Goal: Information Seeking & Learning: Compare options

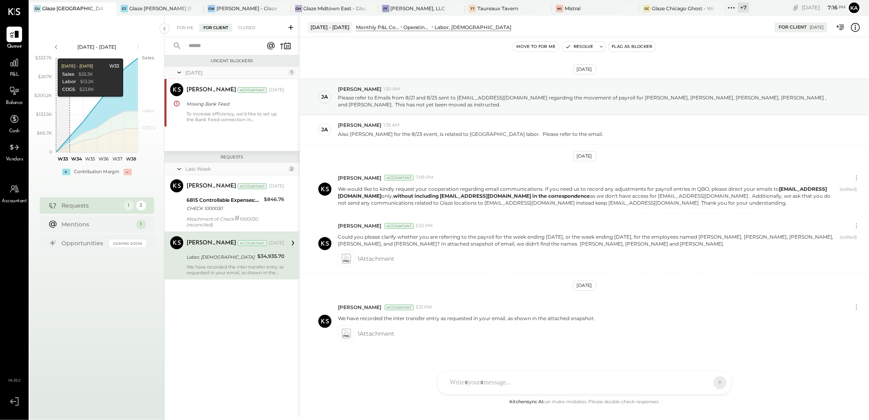
scroll to position [12, 0]
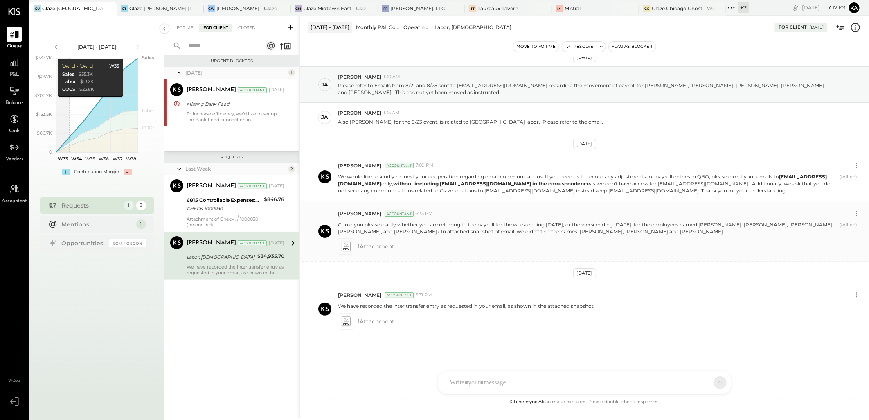
drag, startPoint x: 339, startPoint y: 225, endPoint x: 754, endPoint y: 232, distance: 415.1
click at [754, 232] on p "Could you please clarify whether you are referring to the payroll for the week …" at bounding box center [587, 228] width 498 height 14
copy p "Could you please clarify whether you are referring to the payroll for the week …"
click at [489, 371] on div at bounding box center [585, 348] width 294 height 45
paste div
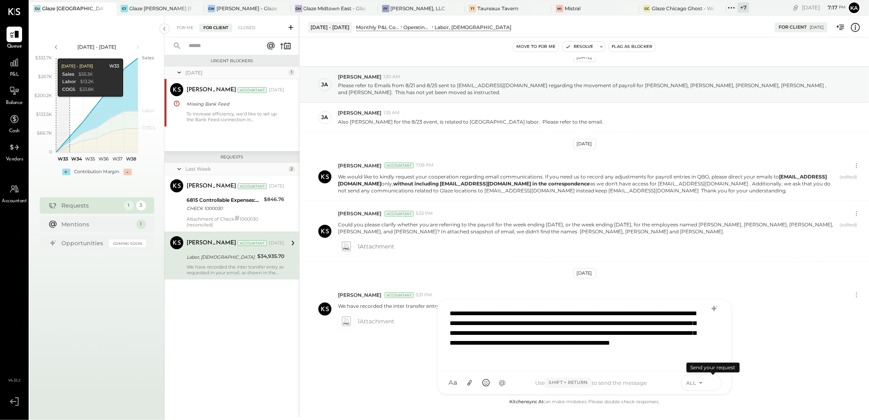
click at [712, 382] on icon at bounding box center [712, 382] width 7 height 8
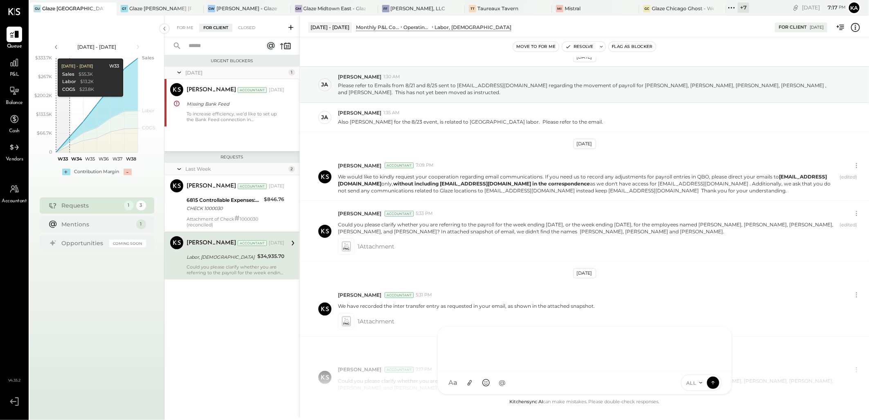
scroll to position [74, 0]
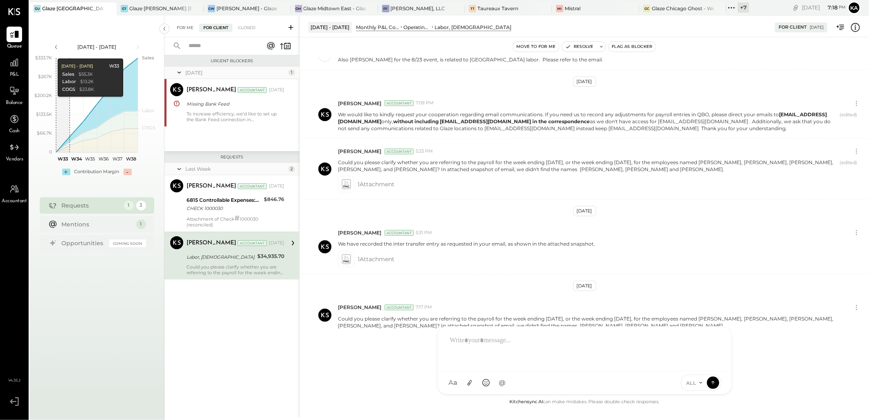
click at [183, 25] on div "For Me" at bounding box center [185, 28] width 25 height 8
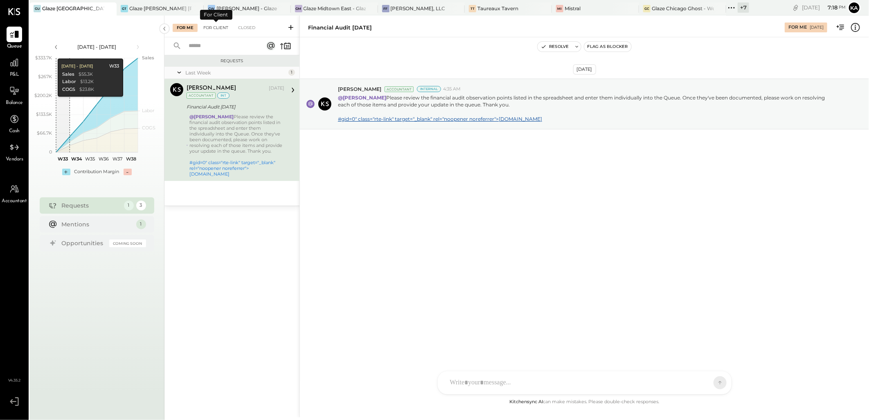
click at [213, 29] on div "For Client" at bounding box center [215, 28] width 33 height 8
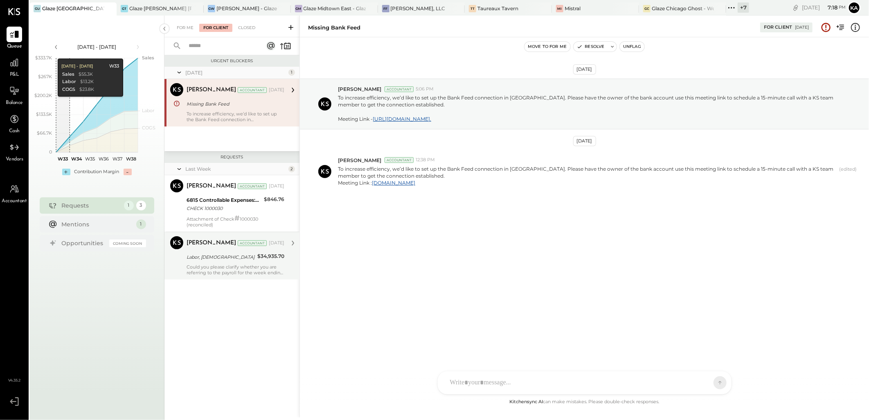
click at [222, 271] on div "Could you please clarify whether you are referring to the payroll for the week …" at bounding box center [235, 269] width 98 height 11
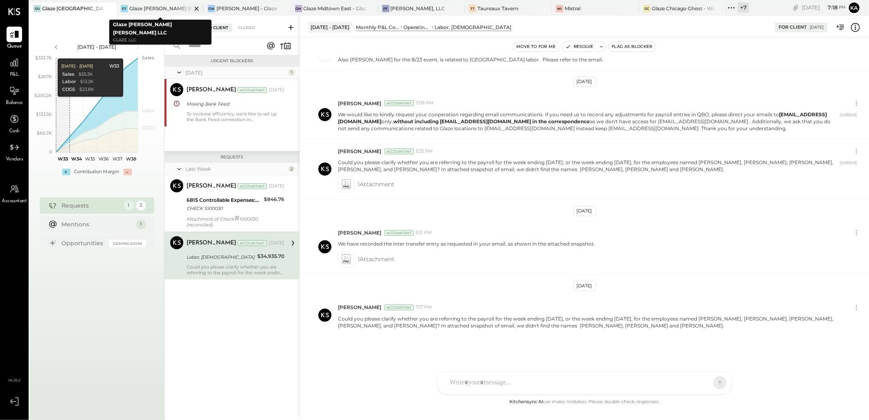
click at [195, 7] on icon at bounding box center [196, 9] width 10 height 10
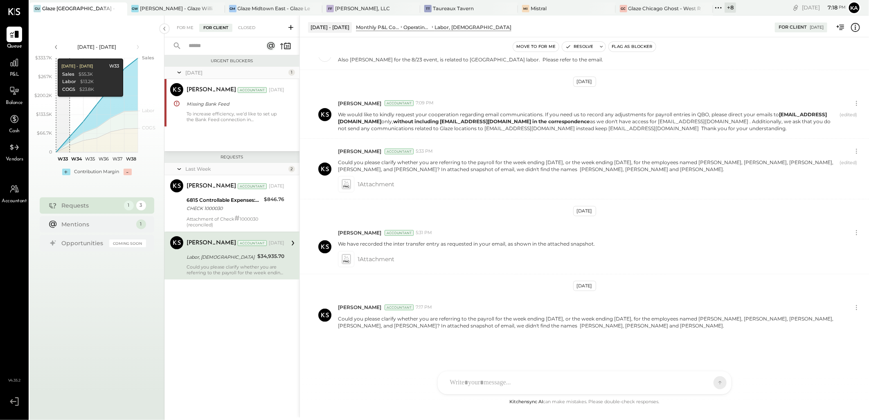
click at [196, 7] on div at bounding box center [210, 8] width 29 height 12
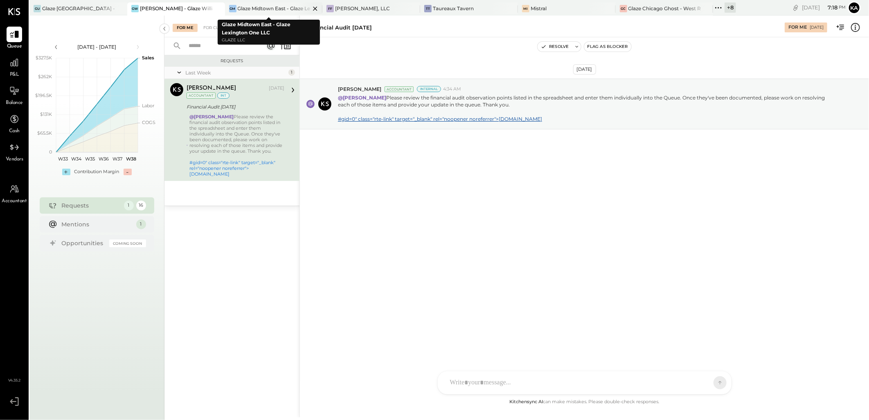
click at [310, 7] on icon at bounding box center [315, 9] width 10 height 10
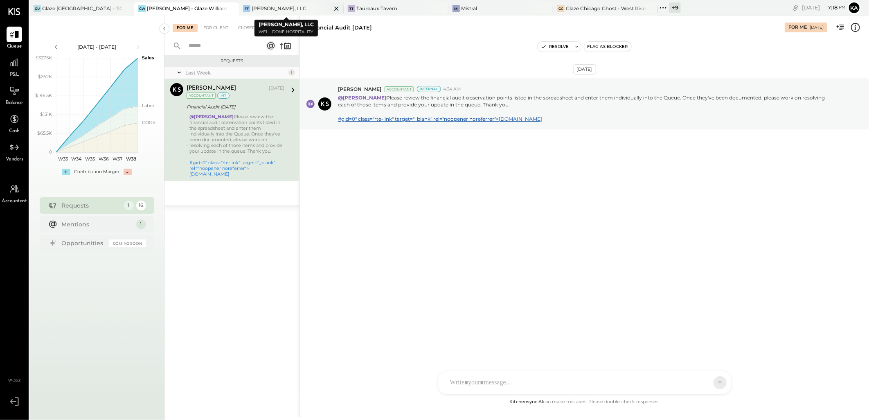
click at [331, 7] on icon at bounding box center [336, 9] width 10 height 10
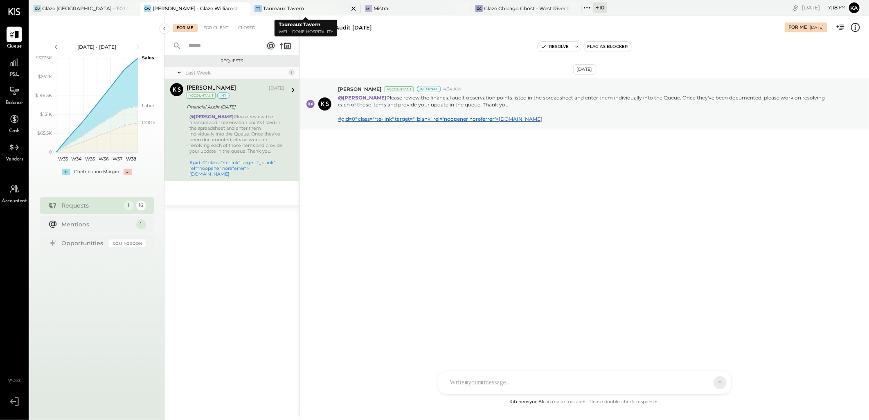
click at [352, 10] on icon at bounding box center [353, 9] width 4 height 4
click at [355, 10] on icon at bounding box center [353, 9] width 4 height 4
click at [332, 7] on div at bounding box center [346, 8] width 29 height 12
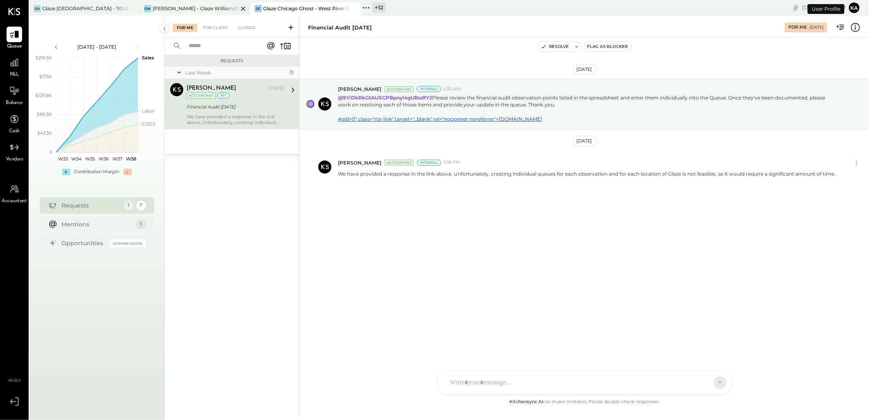
click at [243, 7] on icon at bounding box center [243, 9] width 10 height 10
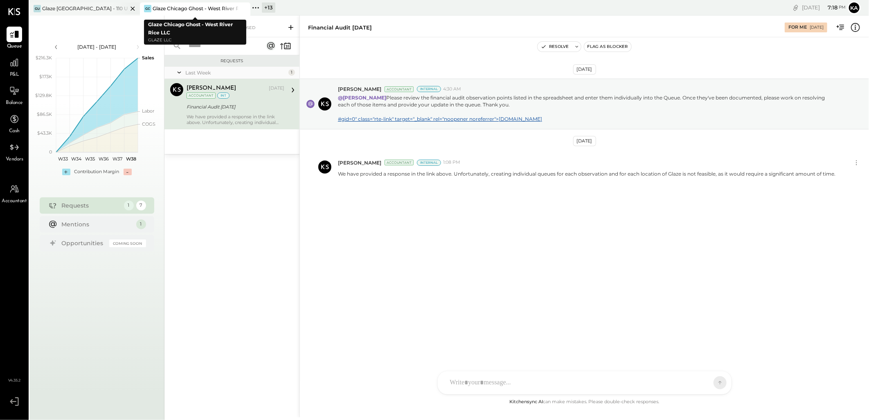
click at [133, 9] on icon at bounding box center [133, 9] width 10 height 10
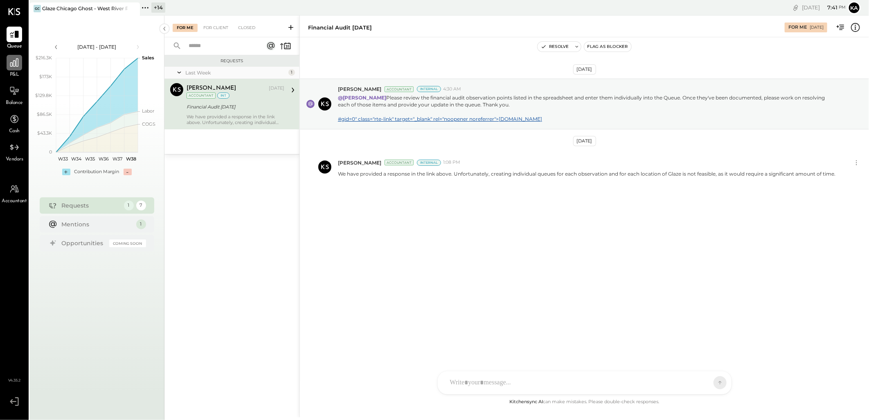
click at [15, 67] on icon at bounding box center [14, 62] width 11 height 11
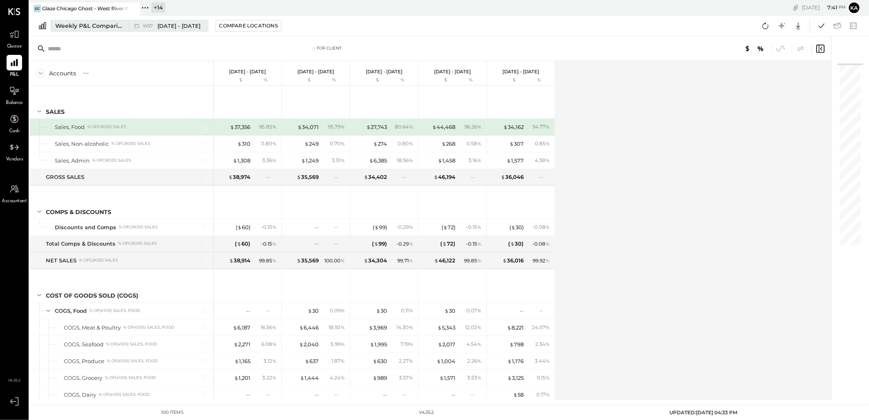
click at [110, 26] on div "Weekly P&L Comparison" at bounding box center [89, 26] width 69 height 8
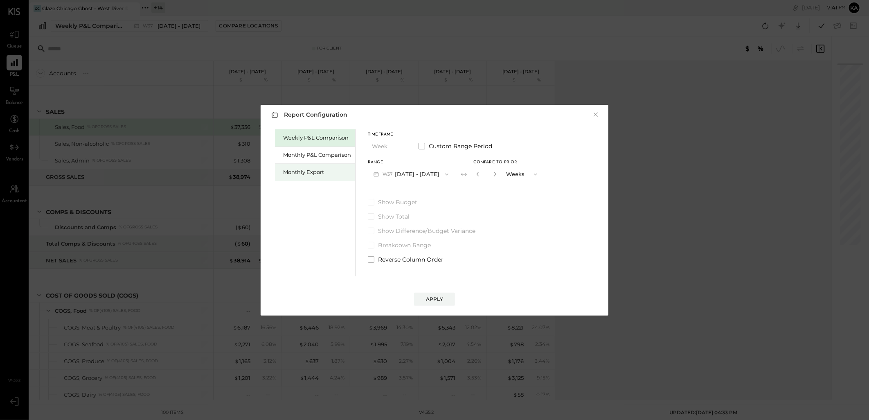
click at [304, 171] on div "Monthly Export" at bounding box center [317, 172] width 68 height 8
click at [444, 173] on icon "button" at bounding box center [446, 174] width 7 height 7
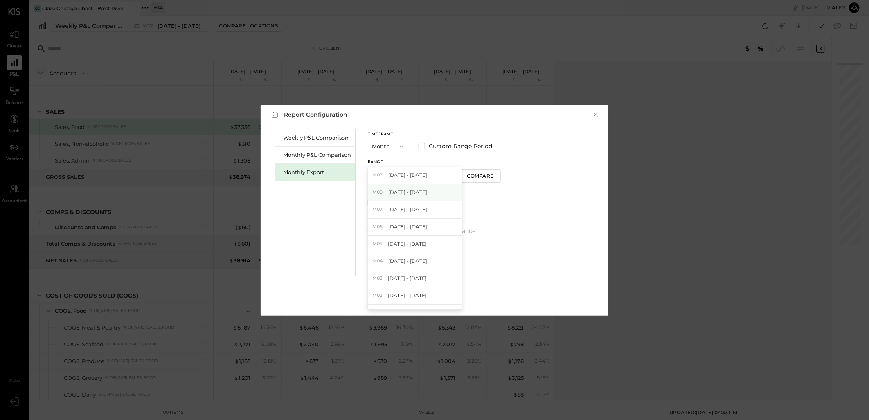
click at [420, 190] on span "[DATE] - [DATE]" at bounding box center [407, 192] width 39 height 7
click at [476, 177] on div "Compare" at bounding box center [480, 175] width 27 height 7
click at [475, 173] on icon "button" at bounding box center [477, 173] width 5 height 5
click at [433, 298] on div "Apply" at bounding box center [434, 298] width 17 height 7
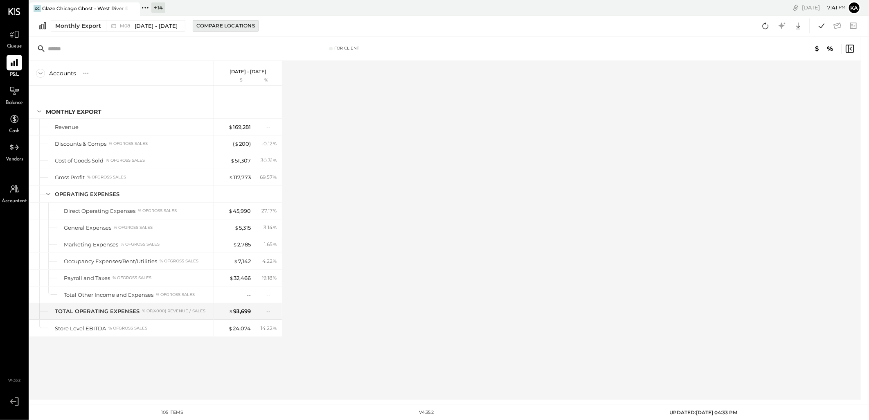
click at [234, 23] on div "Compare Locations" at bounding box center [225, 25] width 58 height 7
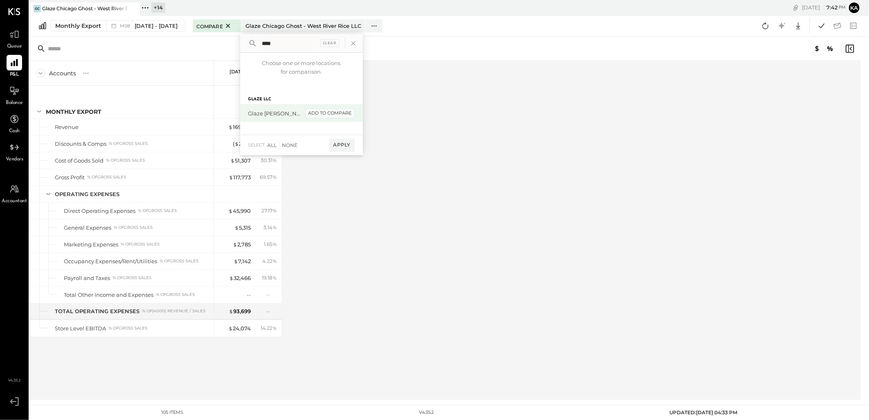
type input "****"
click at [305, 111] on div "add to compare" at bounding box center [329, 113] width 49 height 10
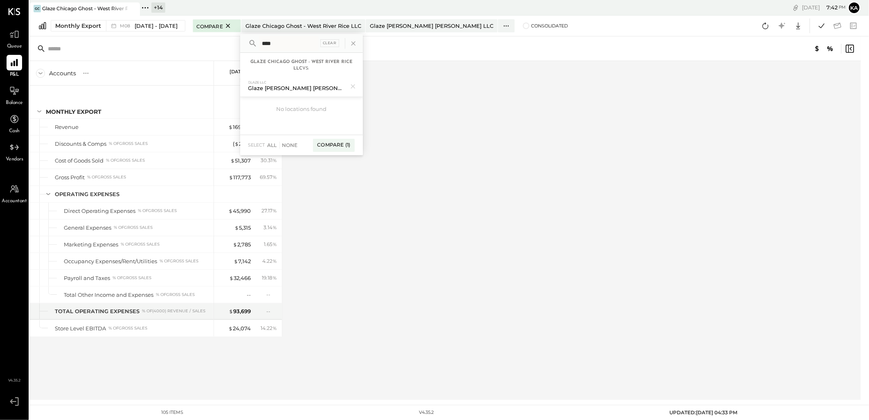
click at [287, 40] on input "****" at bounding box center [289, 43] width 60 height 15
type input "*****"
click at [273, 131] on div "Glaze Midtown East - Glaze Lexington One LLC" at bounding box center [275, 130] width 55 height 8
click at [296, 44] on input "*****" at bounding box center [289, 43] width 60 height 15
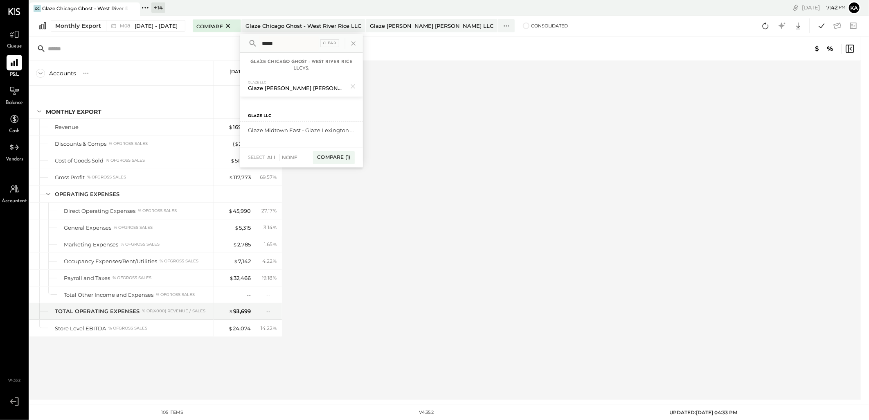
click at [296, 44] on input "*****" at bounding box center [289, 43] width 60 height 15
type input "*****"
click at [285, 129] on div "Glaze Teriyaki [PERSON_NAME] Street - [PERSON_NAME] River [PERSON_NAME] LLC" at bounding box center [275, 130] width 55 height 8
click at [300, 43] on input "*****" at bounding box center [289, 43] width 60 height 15
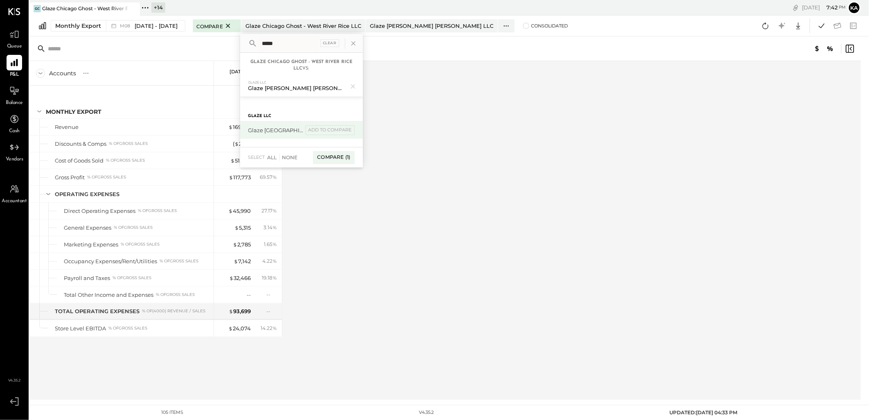
type input "*****"
click at [276, 132] on div "Glaze [GEOGRAPHIC_DATA] - 110 Uni" at bounding box center [275, 130] width 55 height 8
click at [293, 48] on input "*****" at bounding box center [289, 43] width 60 height 15
type input "****"
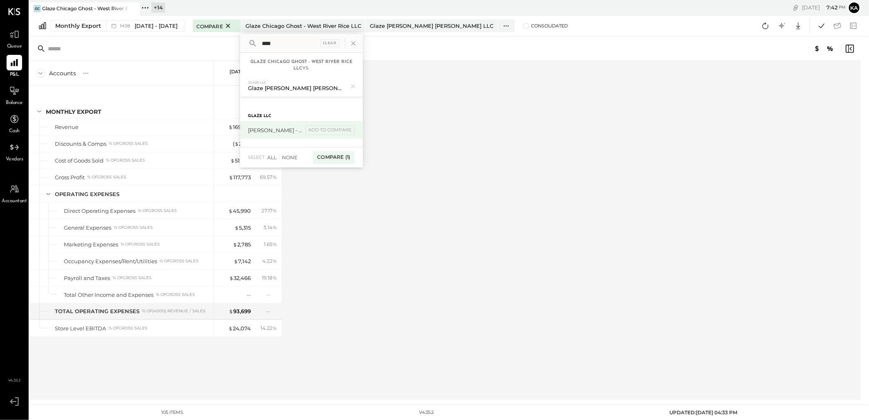
click at [289, 130] on div "[PERSON_NAME] - Glaze Williamsburg One LLC" at bounding box center [275, 130] width 55 height 8
click at [266, 130] on div "[PERSON_NAME] - Glaze Williamsburg One LLC" at bounding box center [275, 130] width 55 height 8
click at [463, 154] on div "Accounts S % GL [DATE] - [DATE] $ % Monthly Export Revenue Discounts & Comps % …" at bounding box center [445, 230] width 832 height 339
click at [479, 101] on div "Accounts S % GL [DATE] - [DATE] $ % Monthly Export Revenue Discounts & Comps % …" at bounding box center [445, 230] width 832 height 339
click at [351, 44] on icon at bounding box center [353, 43] width 4 height 4
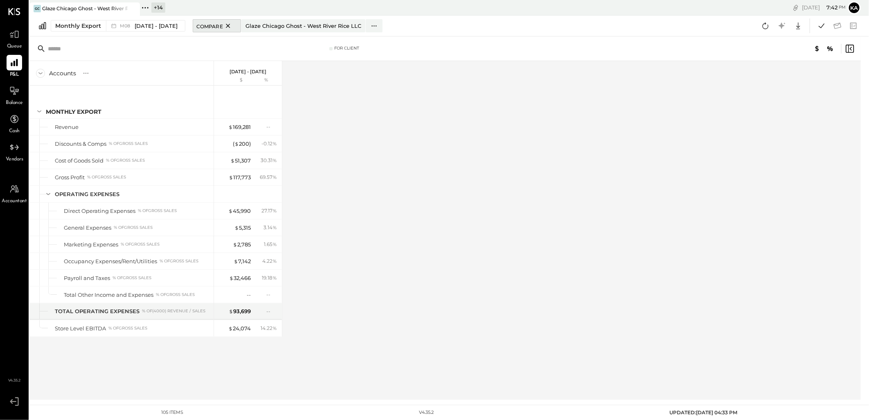
click at [223, 26] on icon at bounding box center [228, 26] width 10 height 10
click at [90, 26] on div "Monthly Export" at bounding box center [78, 26] width 46 height 8
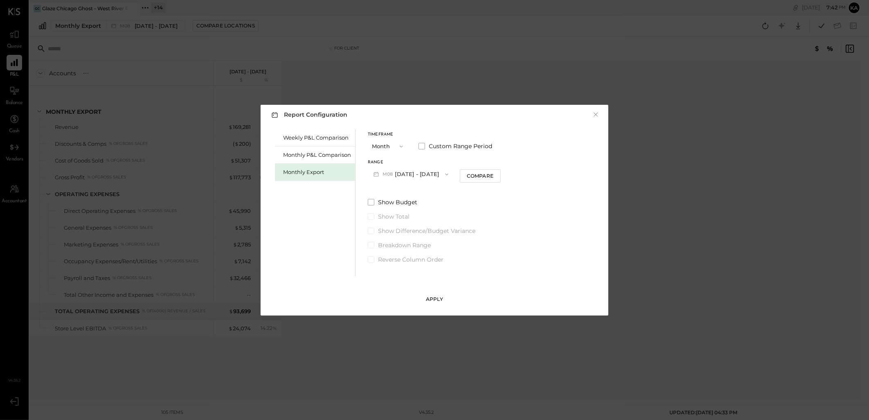
click at [442, 296] on div "Apply" at bounding box center [434, 298] width 17 height 7
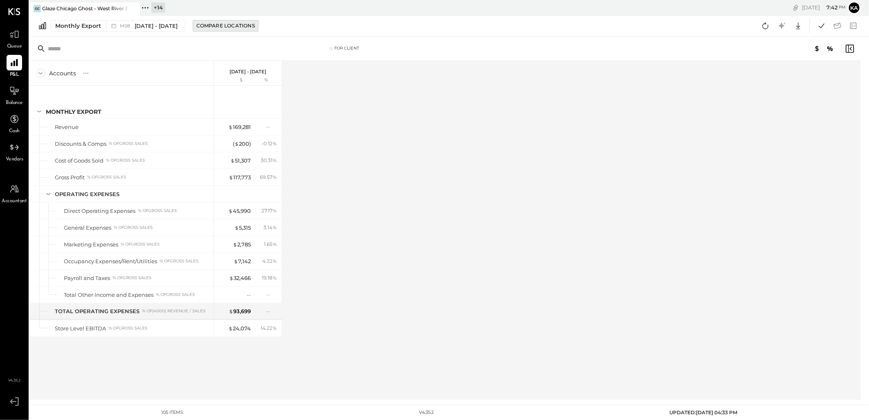
click at [245, 24] on div "Compare Locations" at bounding box center [225, 25] width 58 height 7
click at [225, 25] on icon at bounding box center [228, 26] width 10 height 10
click at [149, 25] on span "[DATE] - [DATE]" at bounding box center [156, 26] width 43 height 8
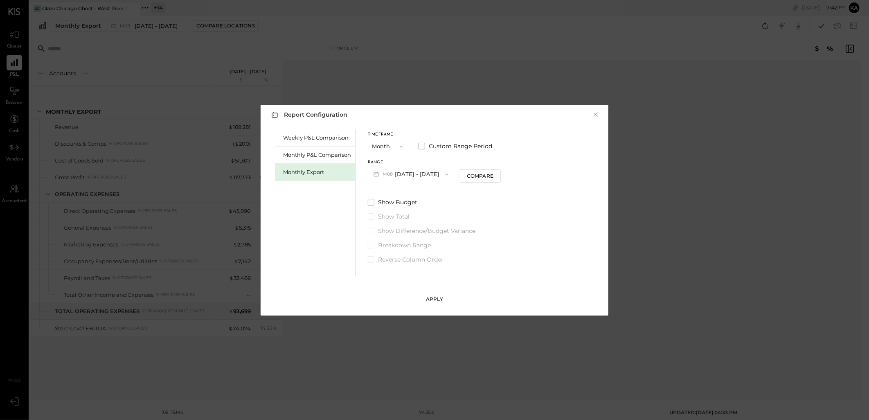
click at [434, 298] on div "Apply" at bounding box center [434, 298] width 17 height 7
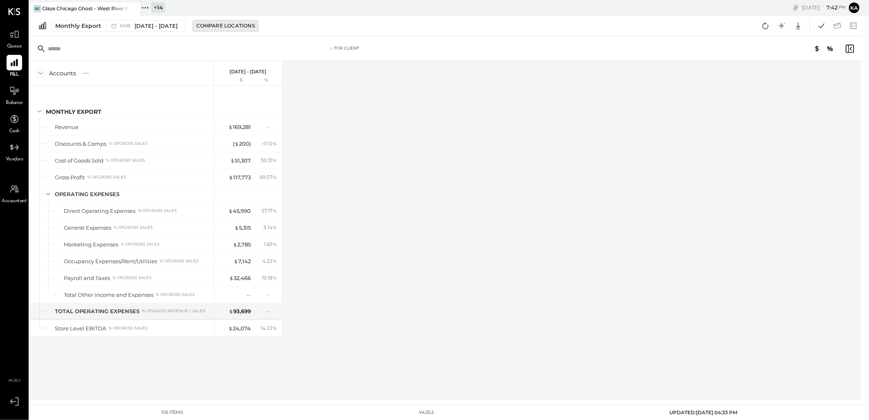
click at [231, 25] on div "Compare Locations" at bounding box center [225, 25] width 58 height 7
click at [370, 25] on icon at bounding box center [374, 26] width 9 height 9
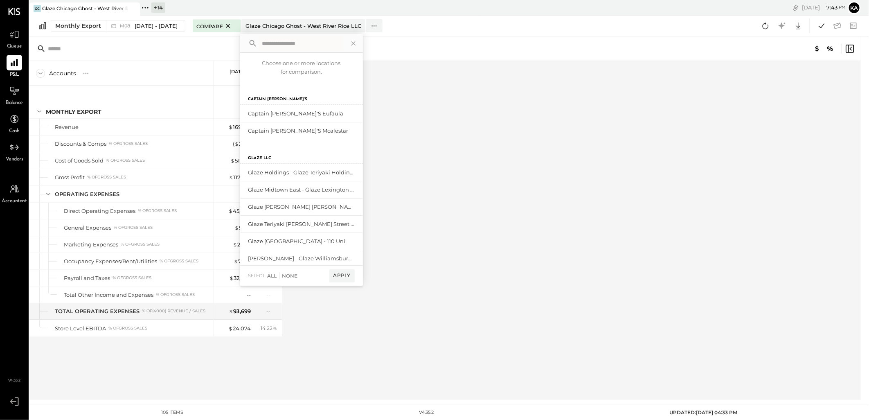
click at [317, 46] on input "text" at bounding box center [301, 43] width 84 height 15
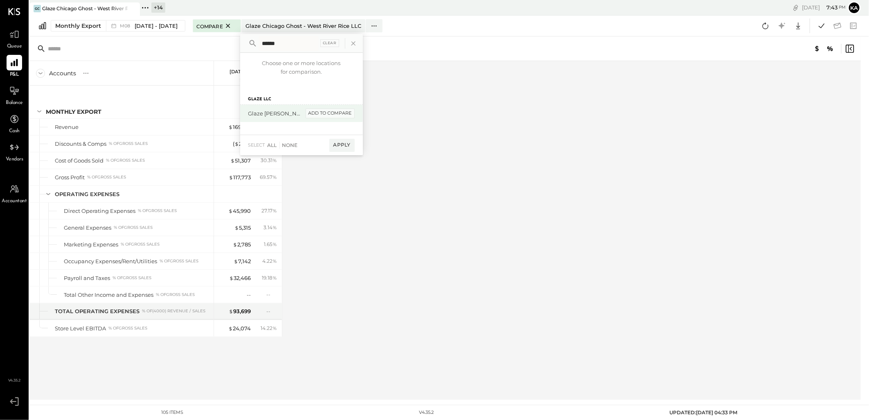
type input "******"
click at [320, 111] on div "add to compare" at bounding box center [329, 113] width 49 height 10
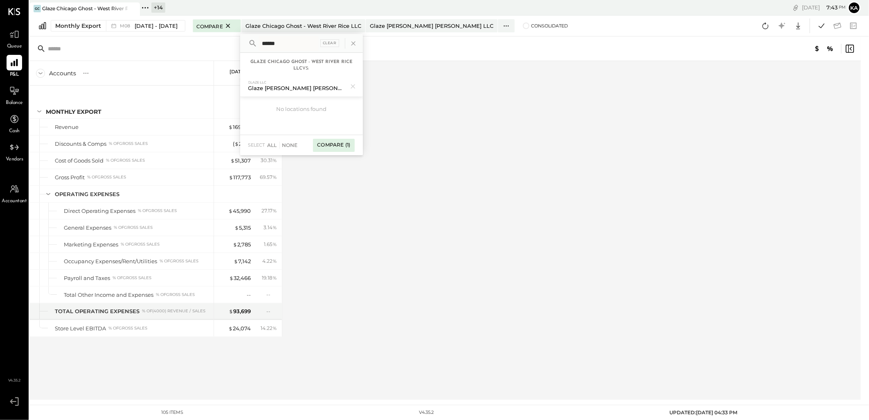
click at [333, 145] on div "Compare (1)" at bounding box center [333, 145] width 41 height 13
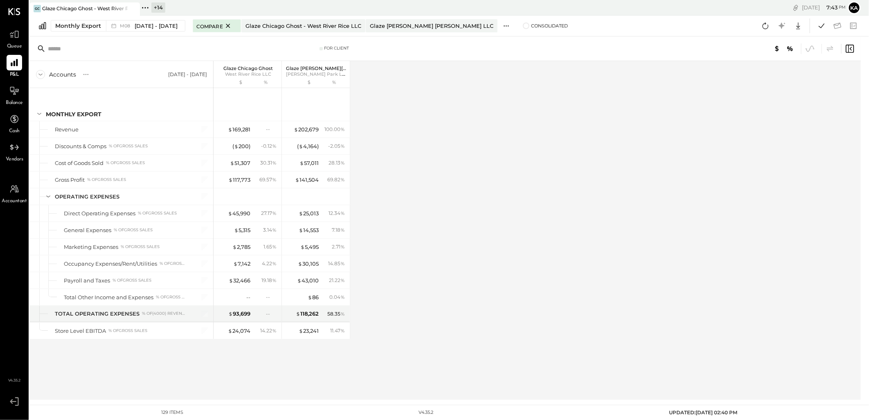
click at [510, 25] on icon at bounding box center [506, 26] width 9 height 9
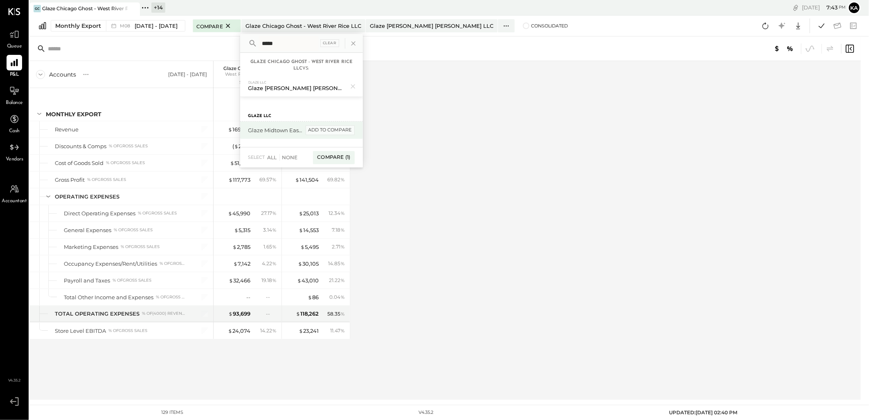
type input "*****"
click at [326, 128] on div "add to compare" at bounding box center [329, 130] width 49 height 10
click at [291, 44] on input "*****" at bounding box center [289, 43] width 60 height 15
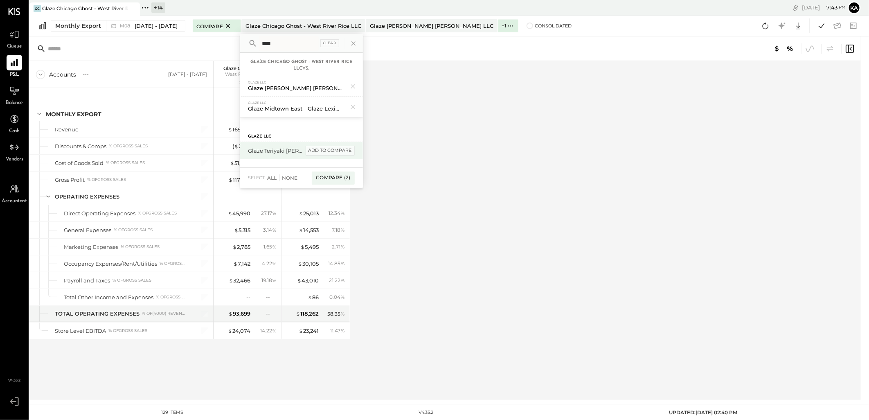
type input "****"
click at [335, 151] on div "add to compare" at bounding box center [329, 151] width 49 height 10
click at [297, 47] on input "****" at bounding box center [289, 43] width 60 height 15
type input "*****"
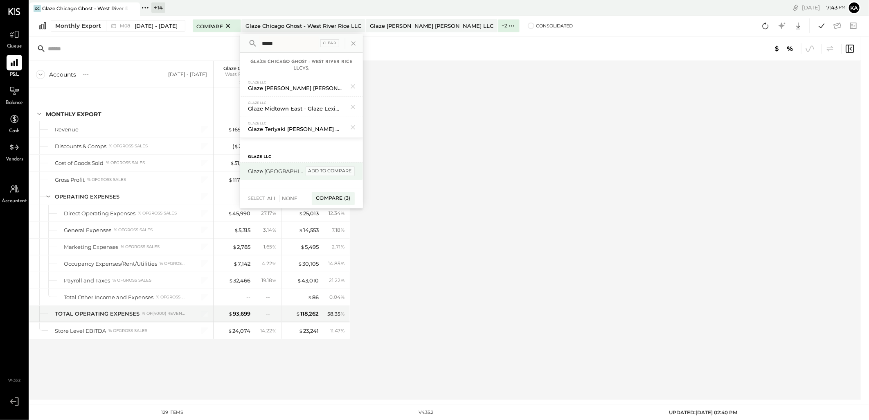
click at [339, 171] on div "add to compare" at bounding box center [329, 171] width 49 height 10
click at [301, 45] on input "*****" at bounding box center [289, 43] width 60 height 15
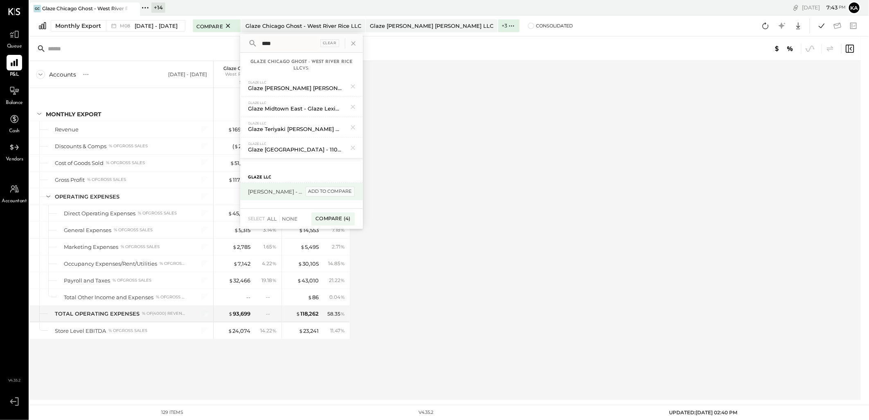
type input "****"
click at [332, 193] on div "add to compare" at bounding box center [329, 191] width 49 height 10
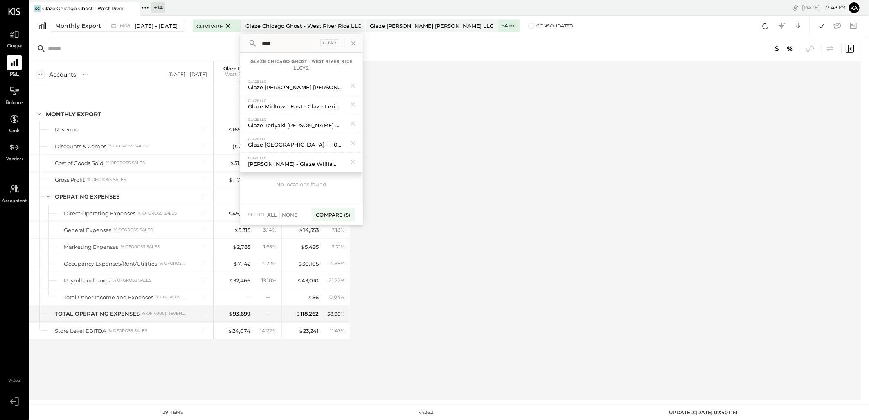
click at [530, 50] on div at bounding box center [672, 48] width 364 height 11
drag, startPoint x: 586, startPoint y: 55, endPoint x: 588, endPoint y: 62, distance: 7.8
click at [586, 55] on div "For Client" at bounding box center [444, 48] width 831 height 25
click at [350, 45] on icon at bounding box center [353, 43] width 11 height 11
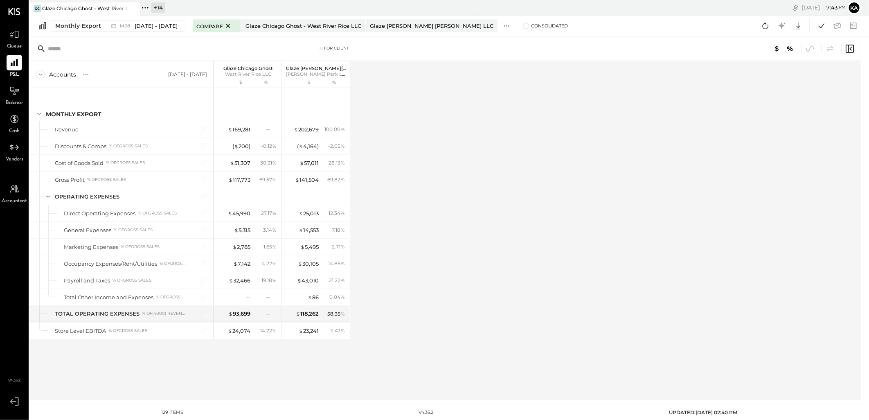
click at [510, 25] on icon at bounding box center [506, 26] width 9 height 9
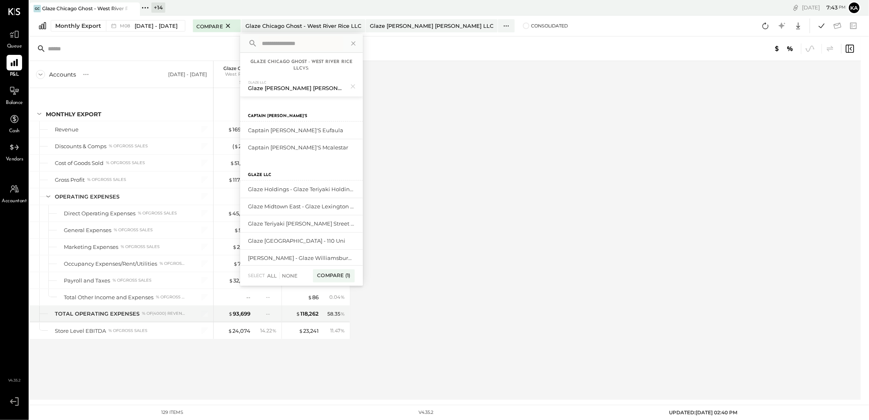
click at [476, 58] on div "For Client" at bounding box center [444, 48] width 831 height 25
click at [351, 43] on icon at bounding box center [353, 43] width 4 height 4
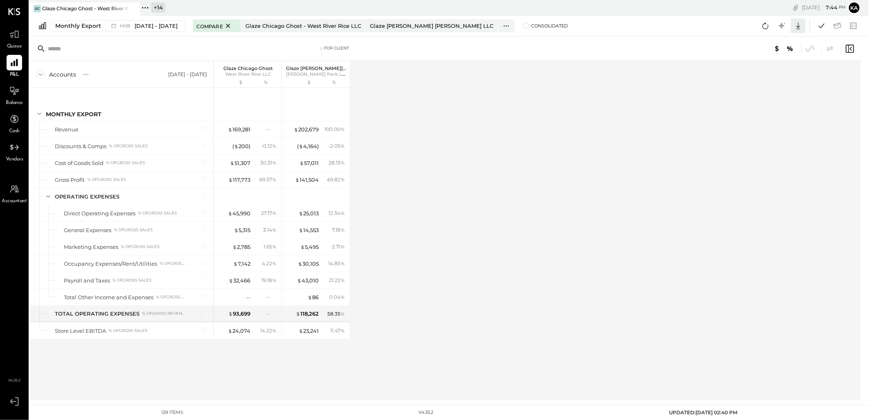
click at [799, 25] on icon at bounding box center [798, 25] width 11 height 11
click at [777, 76] on div "Excel" at bounding box center [772, 73] width 65 height 17
click at [510, 25] on icon at bounding box center [506, 26] width 9 height 9
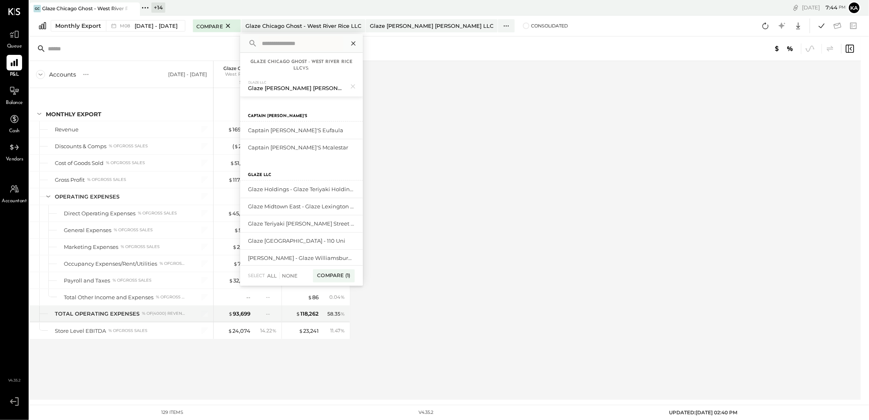
click at [351, 42] on icon at bounding box center [353, 43] width 4 height 4
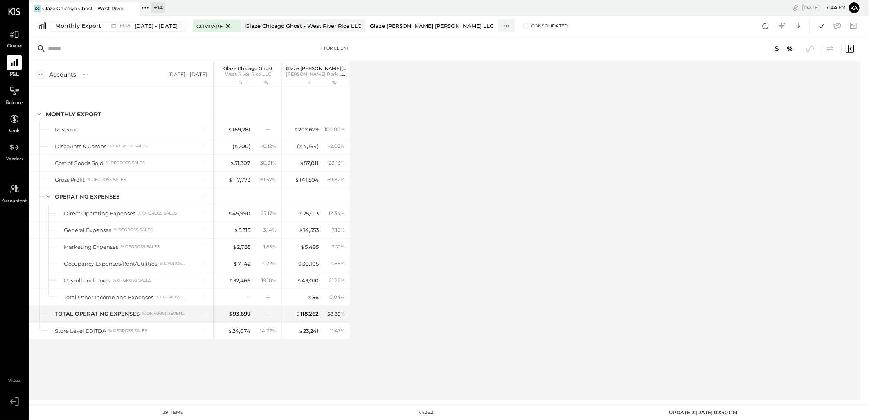
click at [481, 23] on div "Glaze [PERSON_NAME] [PERSON_NAME] LLC" at bounding box center [431, 26] width 123 height 8
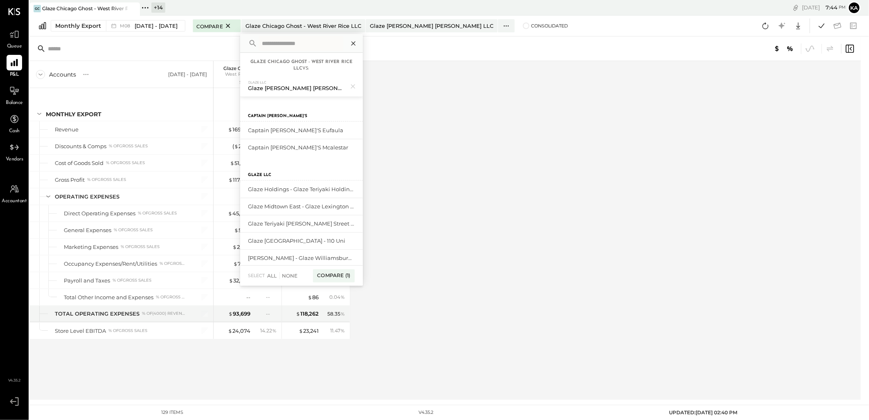
click at [351, 42] on icon at bounding box center [353, 43] width 4 height 4
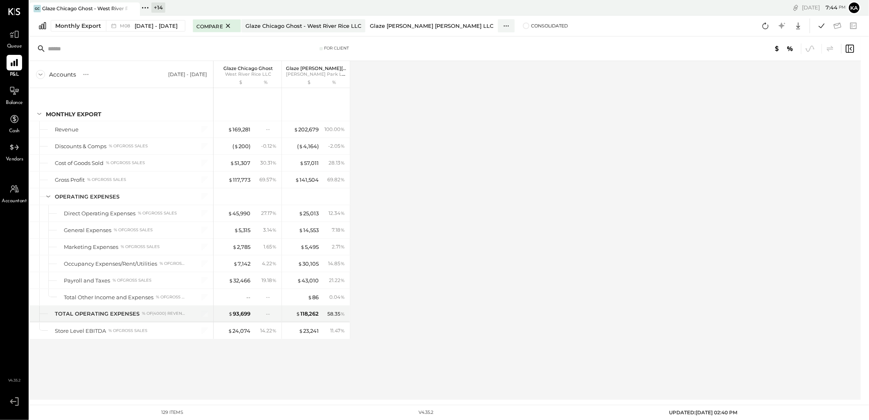
click at [476, 27] on div "Glaze [PERSON_NAME] [PERSON_NAME] LLC" at bounding box center [431, 26] width 123 height 8
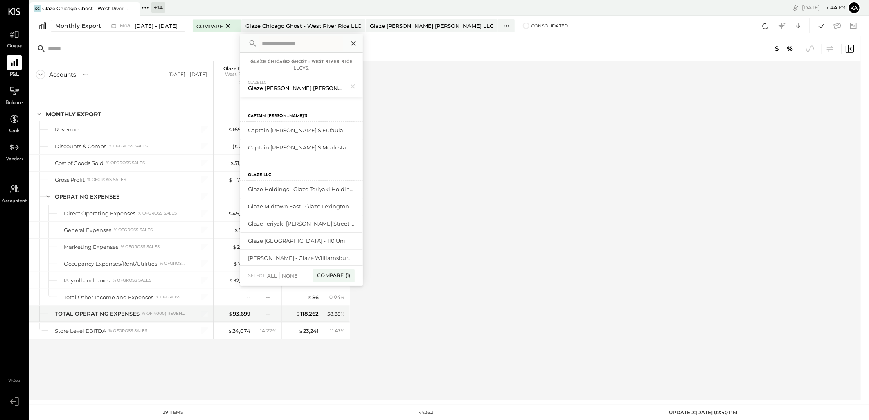
click at [350, 40] on icon at bounding box center [353, 43] width 11 height 11
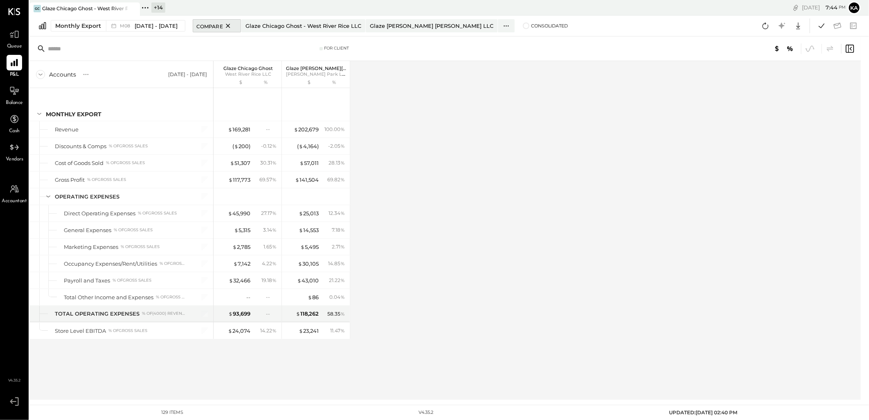
click at [226, 26] on icon at bounding box center [228, 26] width 4 height 4
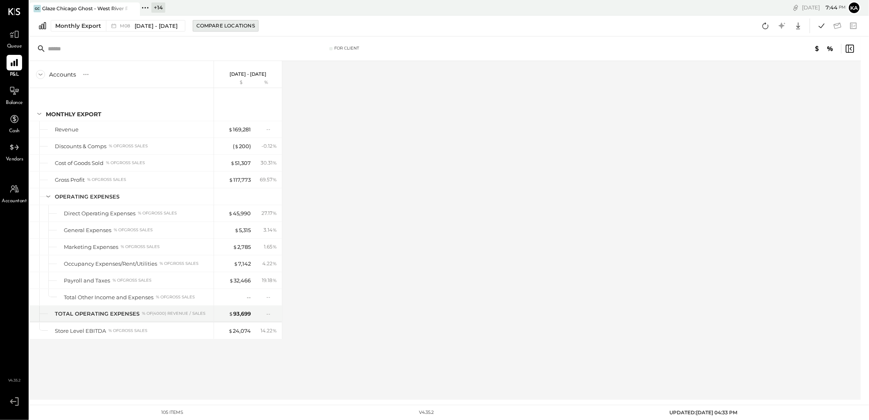
click at [232, 25] on div "Compare Locations" at bounding box center [225, 25] width 58 height 7
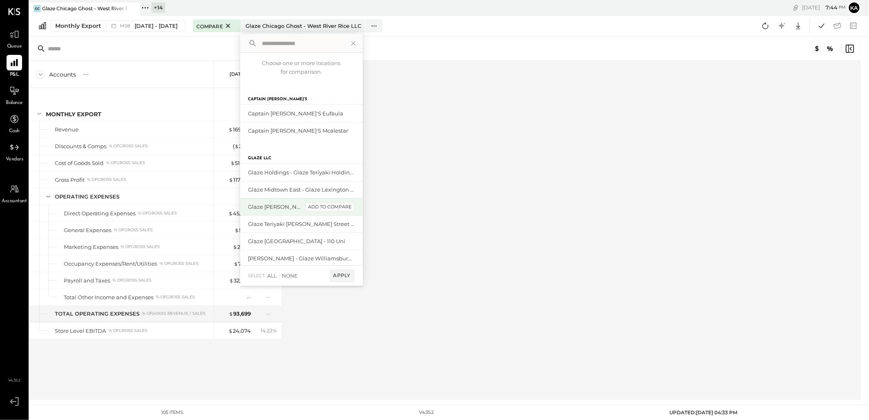
click at [330, 205] on div "add to compare" at bounding box center [329, 207] width 49 height 10
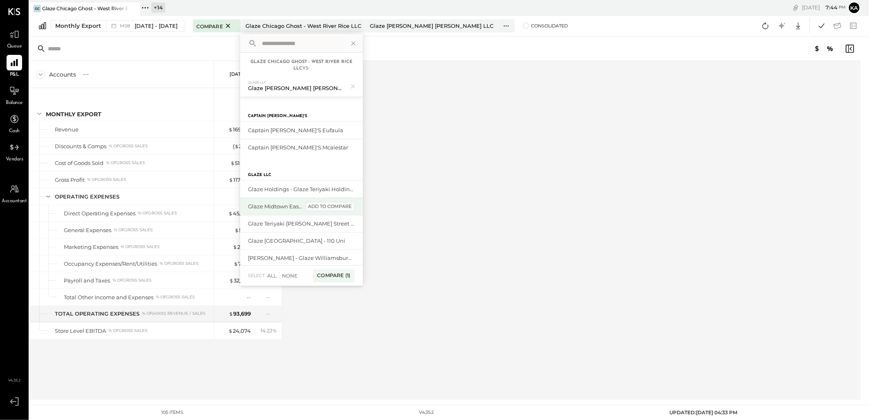
click at [322, 206] on div "add to compare" at bounding box center [329, 207] width 49 height 10
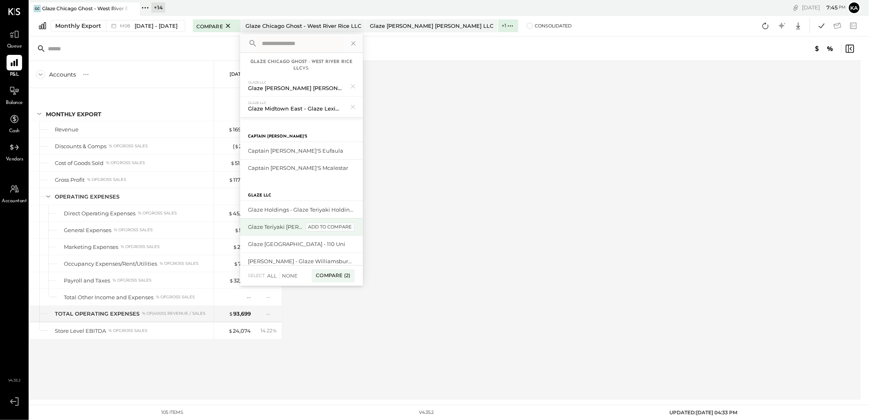
click at [327, 223] on div "add to compare" at bounding box center [329, 227] width 49 height 10
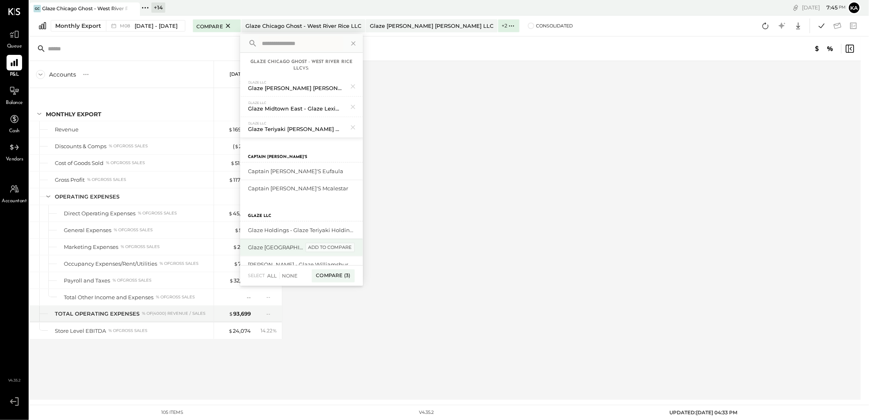
click at [320, 247] on div "add to compare" at bounding box center [329, 247] width 49 height 10
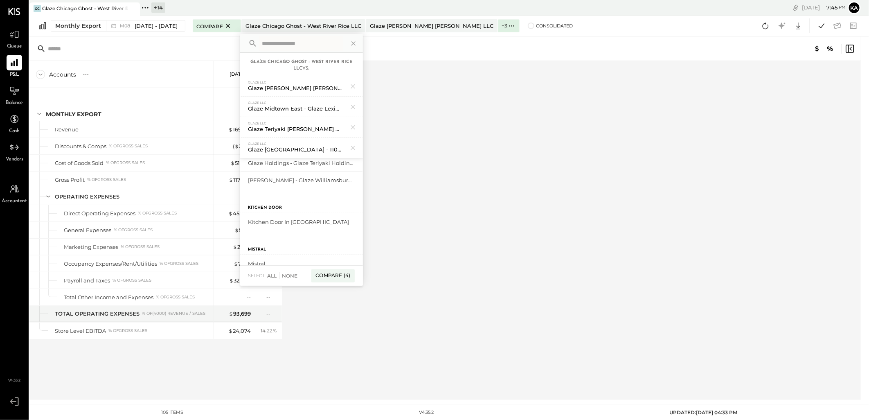
scroll to position [91, 0]
click at [324, 175] on div "add to compare" at bounding box center [329, 177] width 49 height 10
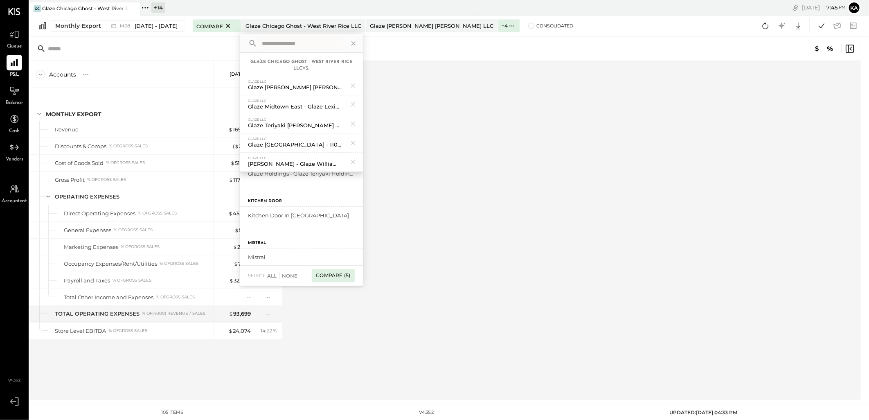
click at [325, 274] on div "Compare (5)" at bounding box center [333, 275] width 43 height 13
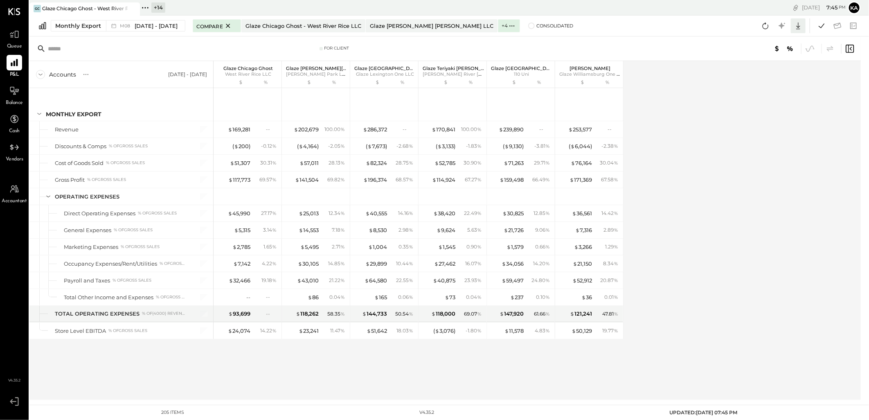
click at [799, 24] on icon at bounding box center [798, 25] width 11 height 11
click at [769, 74] on div "Excel" at bounding box center [772, 73] width 65 height 17
click at [670, 260] on div "Accounts S % GL [DATE] - [DATE] Glaze Chicago Ghost West River Rice LLC $ % Gla…" at bounding box center [445, 230] width 832 height 339
click at [163, 23] on span "[DATE] - [DATE]" at bounding box center [156, 26] width 43 height 8
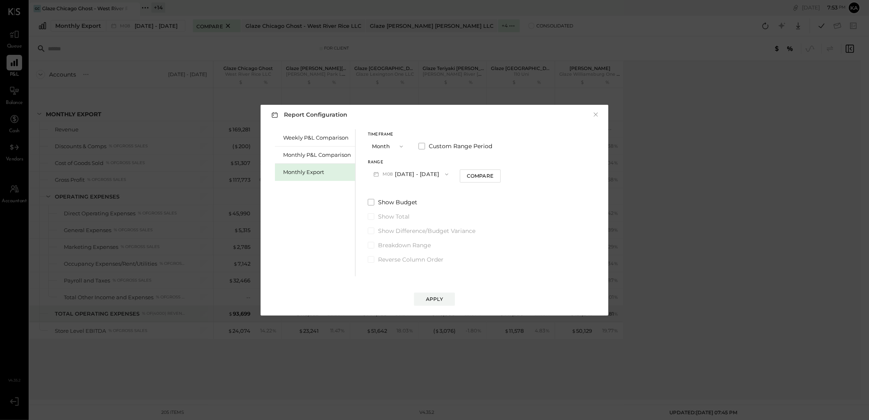
click at [443, 172] on icon "button" at bounding box center [446, 174] width 7 height 7
click at [421, 146] on span at bounding box center [421, 146] width 7 height 7
click at [412, 173] on icon "button" at bounding box center [409, 174] width 7 height 7
click at [395, 268] on span "[DATE]" at bounding box center [385, 266] width 17 height 7
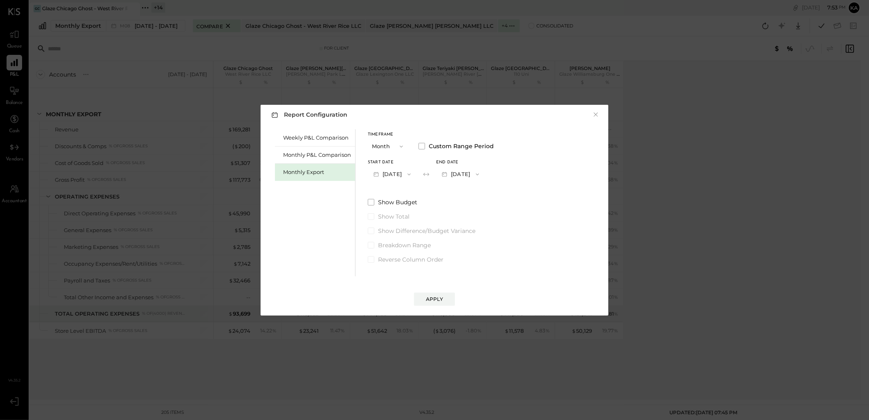
click at [480, 173] on icon "button" at bounding box center [477, 174] width 7 height 7
click at [485, 192] on div "[DATE]" at bounding box center [470, 192] width 69 height 17
click at [438, 298] on div "Apply" at bounding box center [434, 298] width 17 height 7
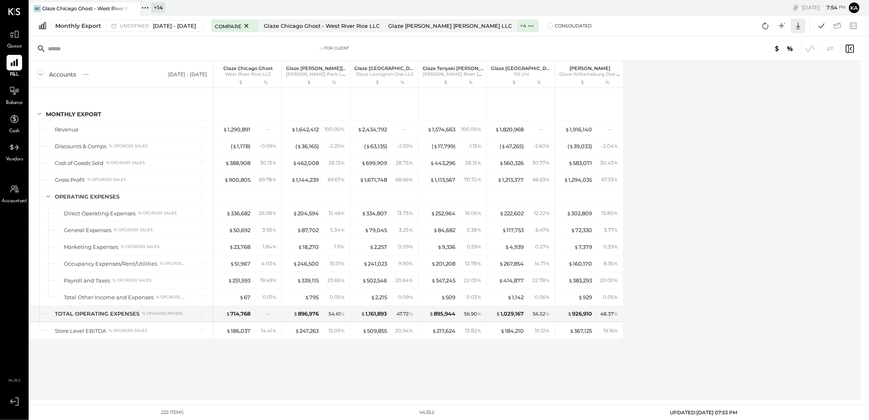
click at [798, 26] on icon at bounding box center [798, 25] width 4 height 7
click at [778, 74] on div "Excel" at bounding box center [772, 73] width 65 height 17
